Goal: Navigation & Orientation: Find specific page/section

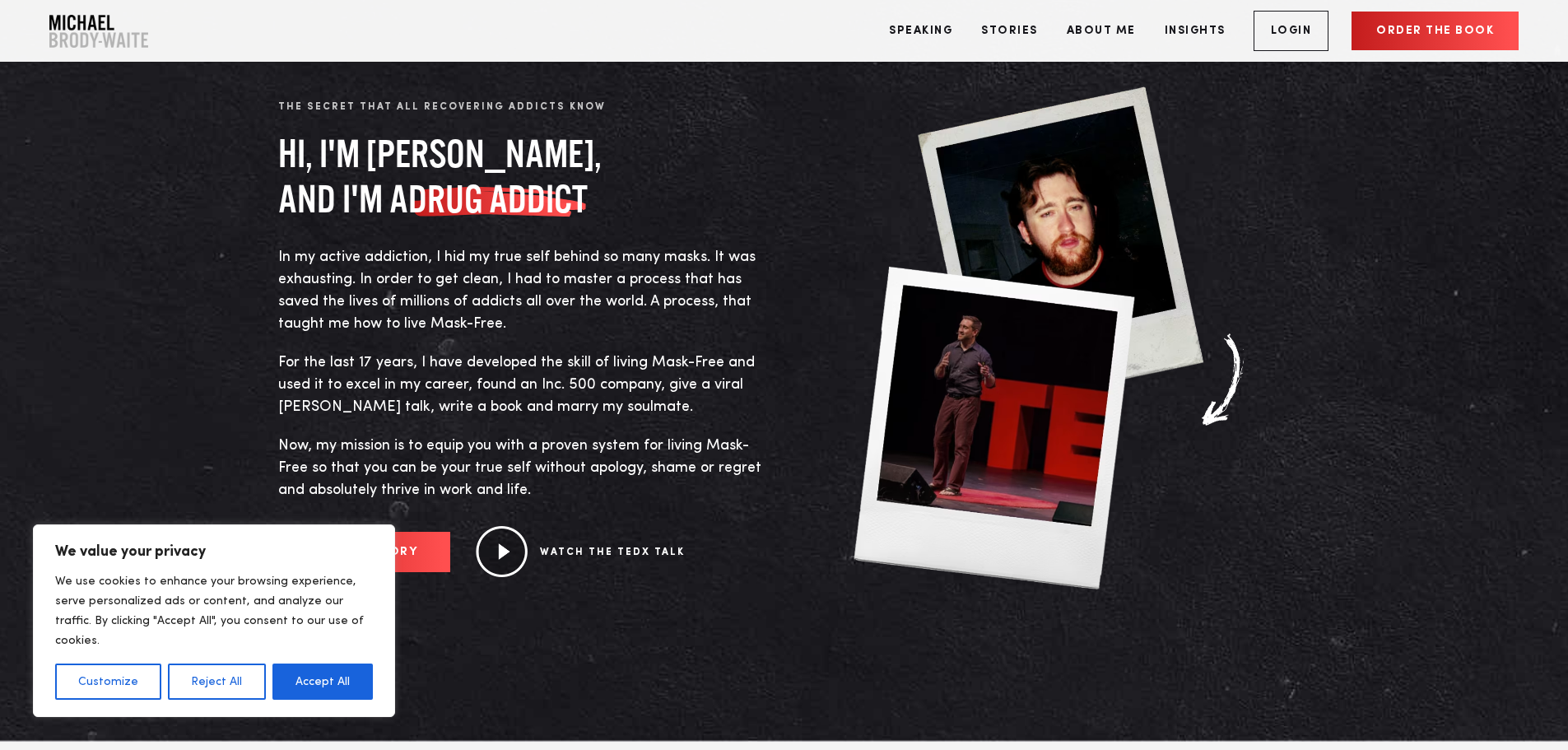
scroll to position [988, 0]
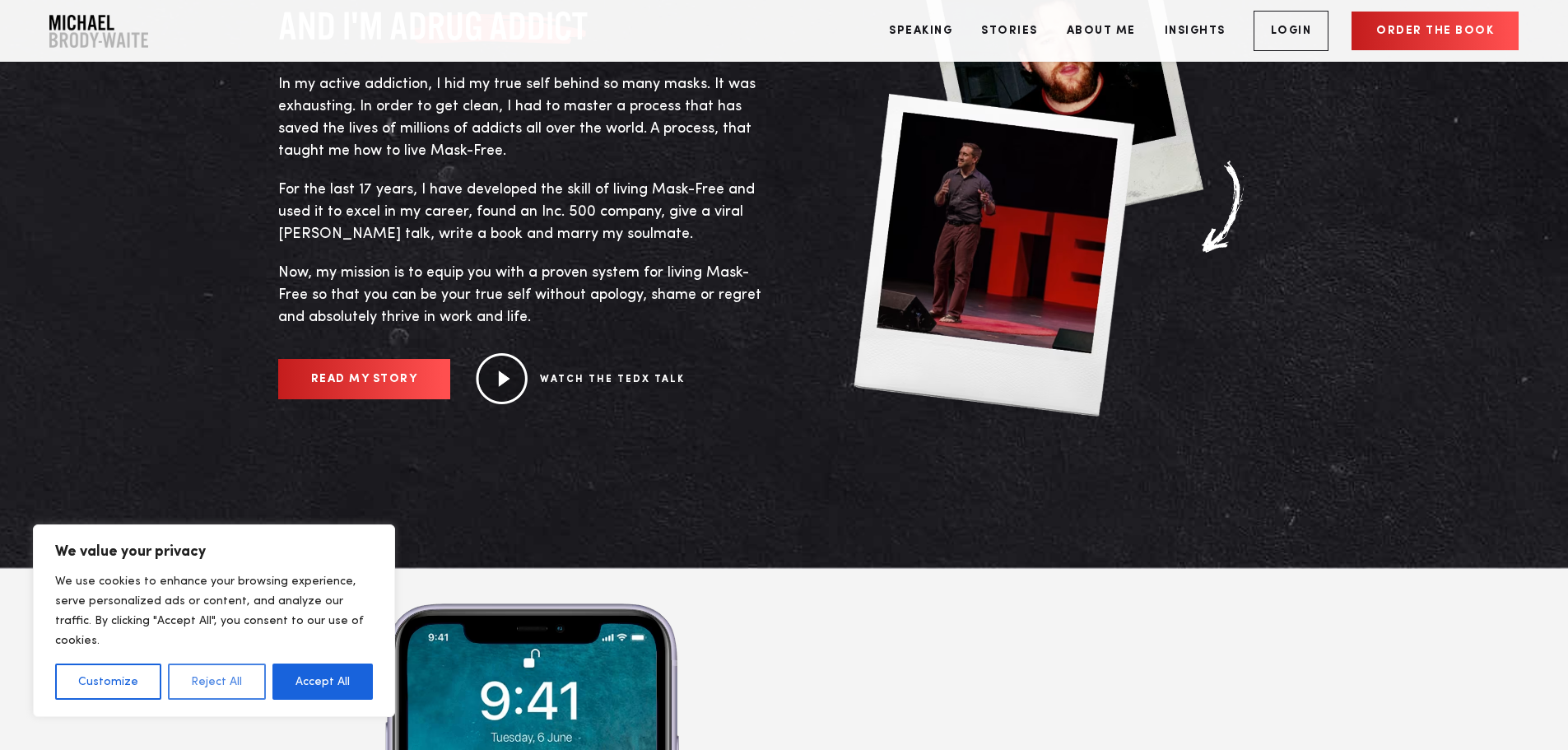
click at [192, 683] on button "Reject All" at bounding box center [217, 682] width 97 height 36
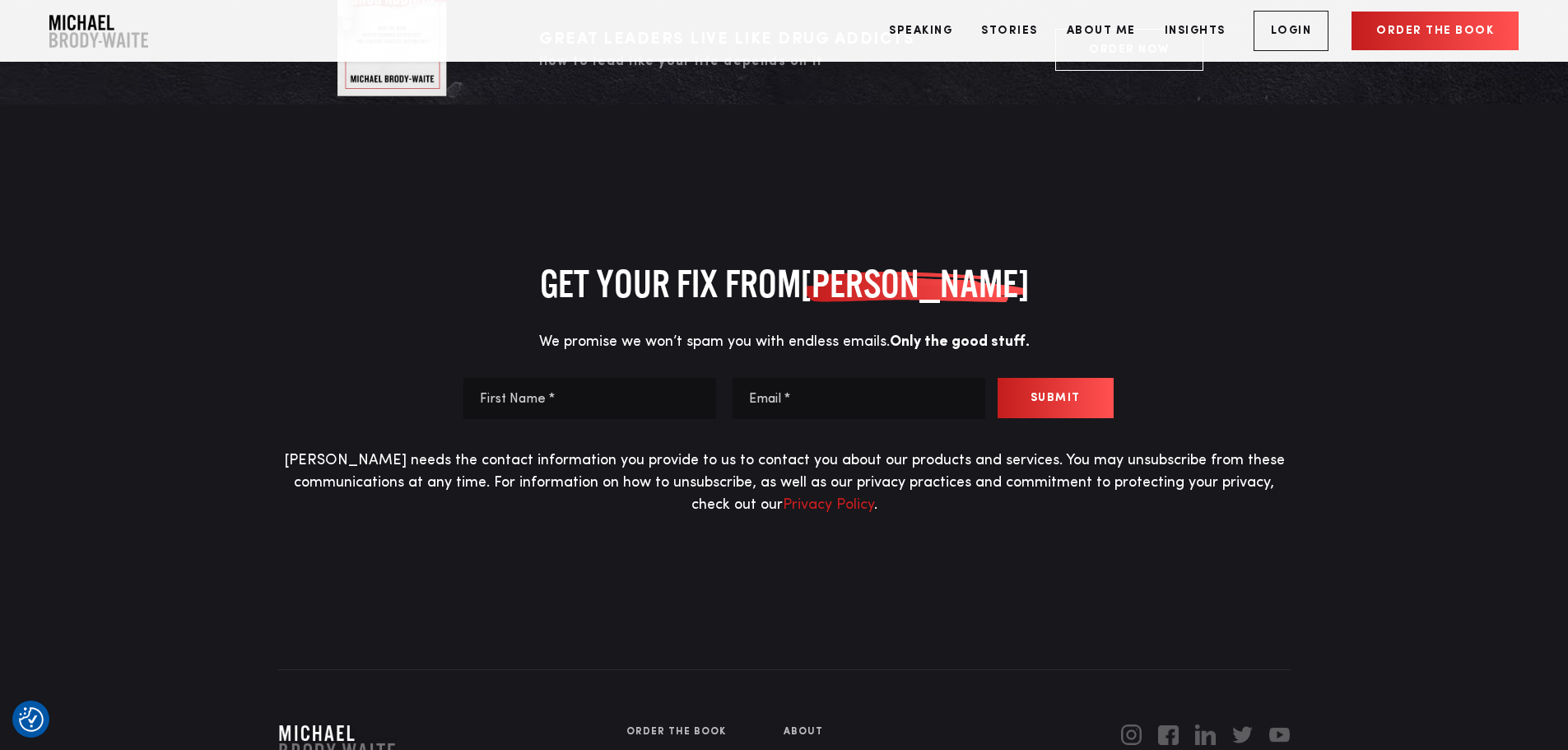
scroll to position [7655, 0]
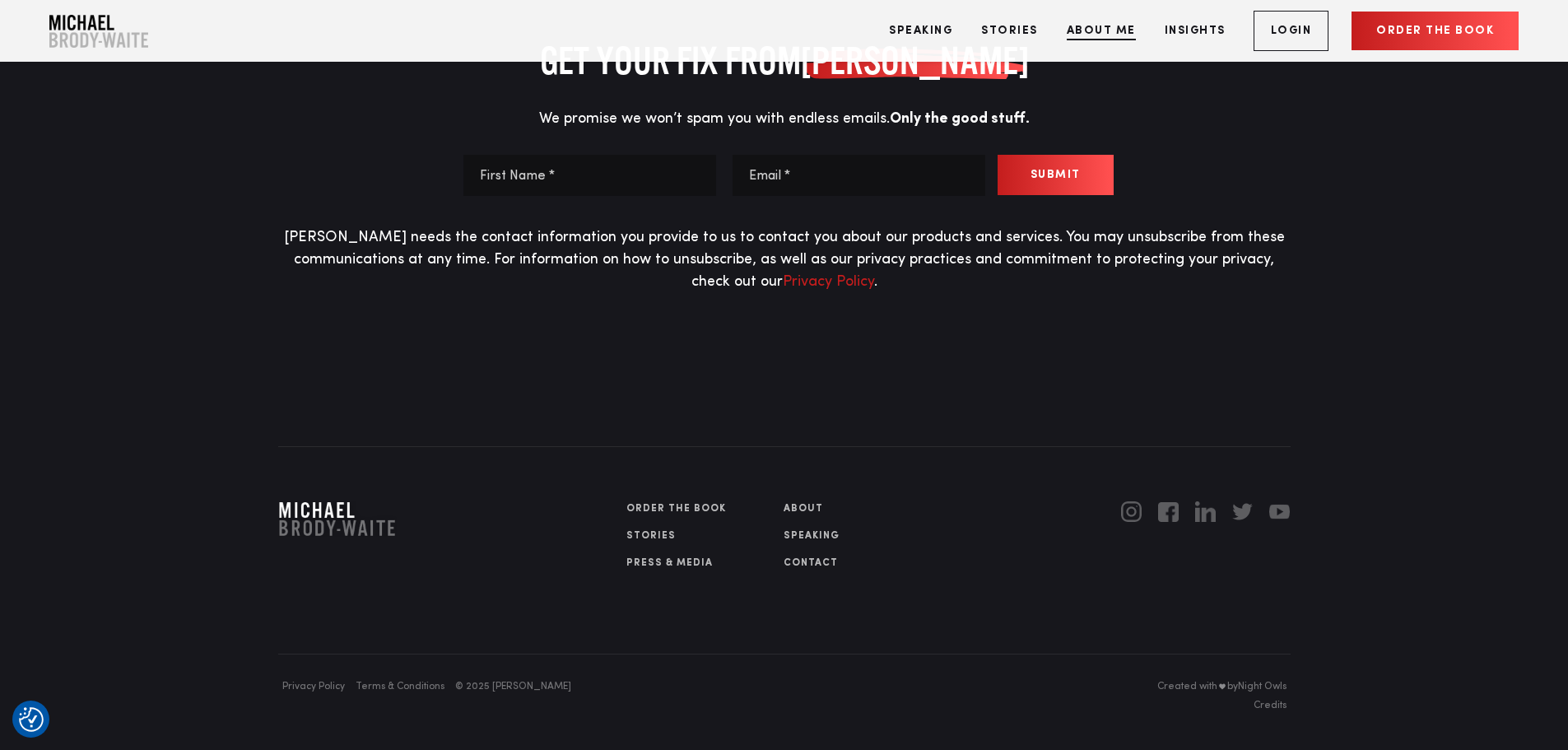
click at [1086, 31] on link "About Me" at bounding box center [1102, 31] width 94 height 62
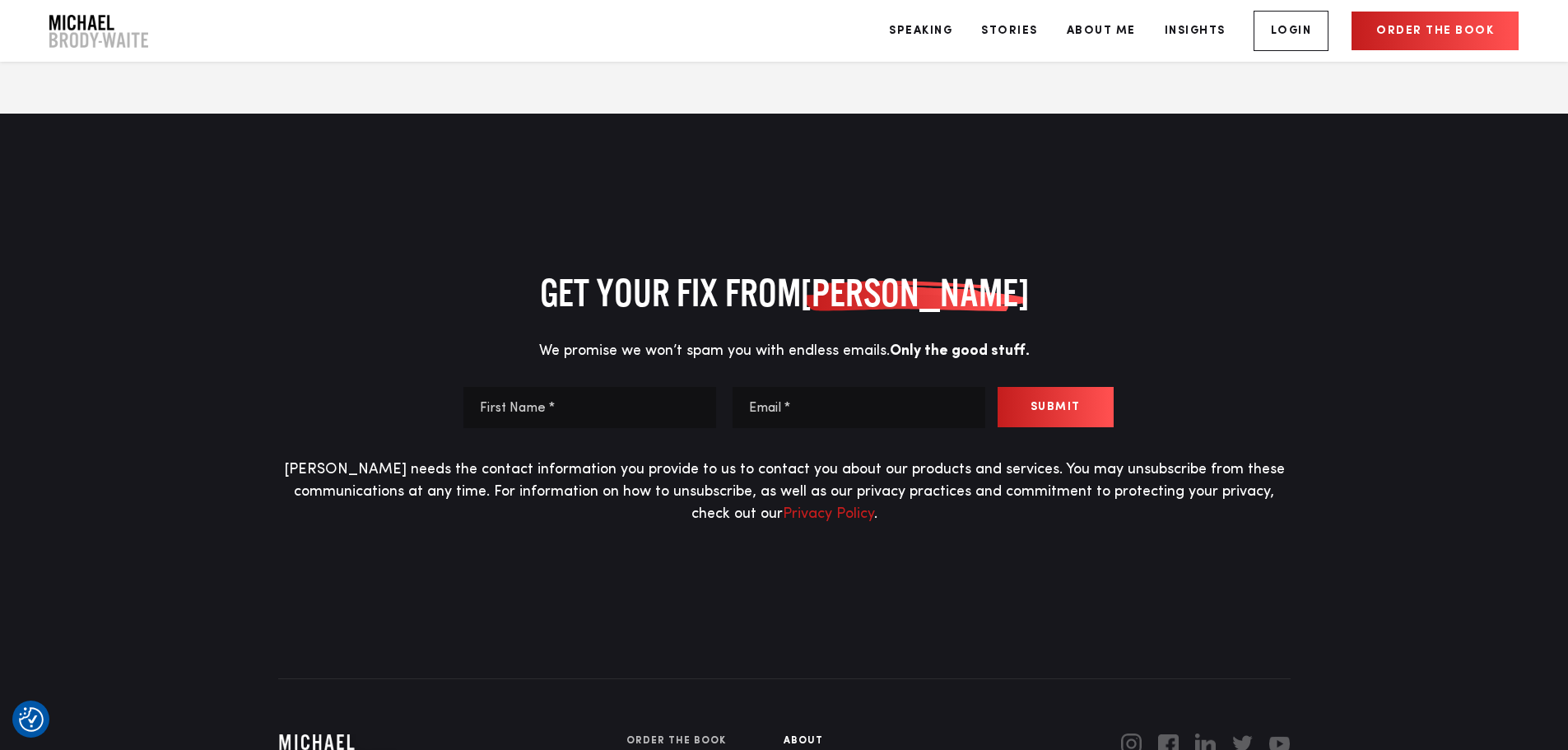
scroll to position [8429, 0]
